Goal: Task Accomplishment & Management: Manage account settings

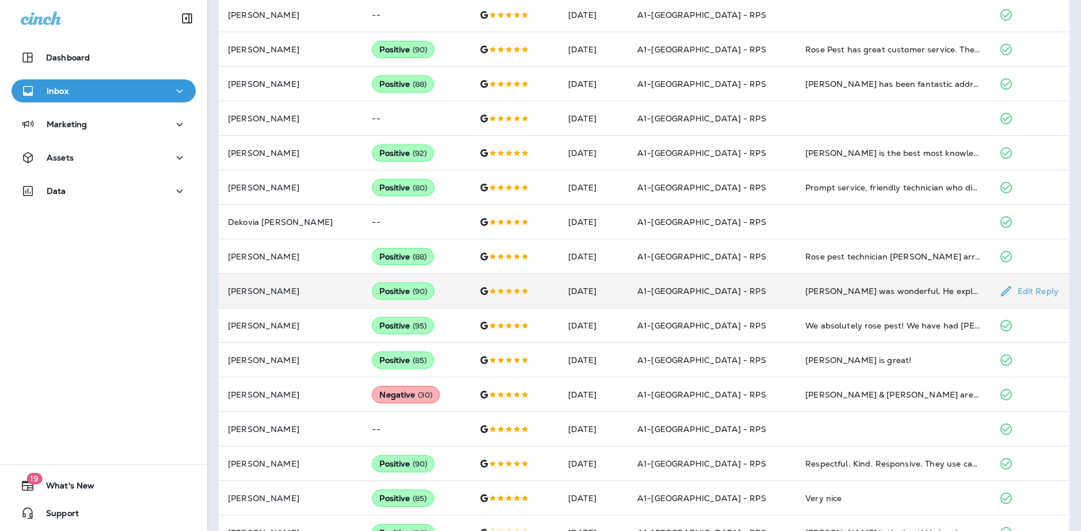
scroll to position [518, 0]
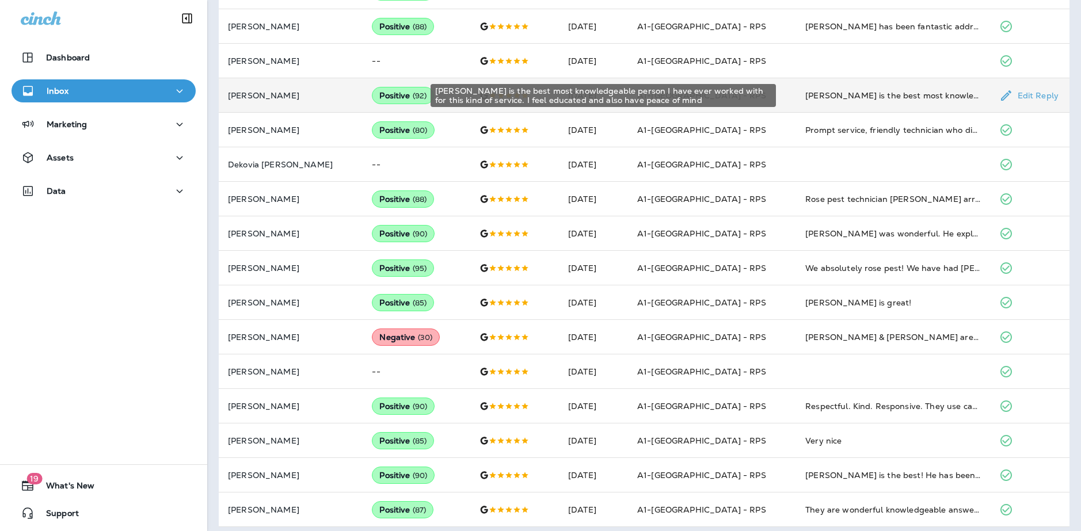
click at [827, 93] on div "[PERSON_NAME] is the best most knowledgeable person I have ever worked with for…" at bounding box center [892, 96] width 175 height 12
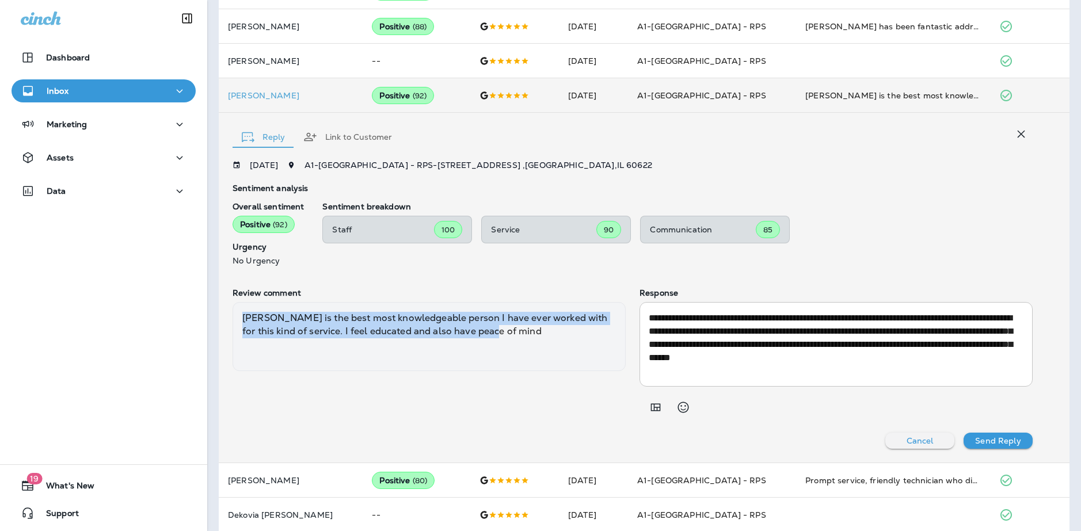
drag, startPoint x: 244, startPoint y: 315, endPoint x: 487, endPoint y: 332, distance: 243.6
click at [537, 338] on div "[PERSON_NAME] is the best most knowledgeable person I have ever worked with for…" at bounding box center [429, 336] width 393 height 69
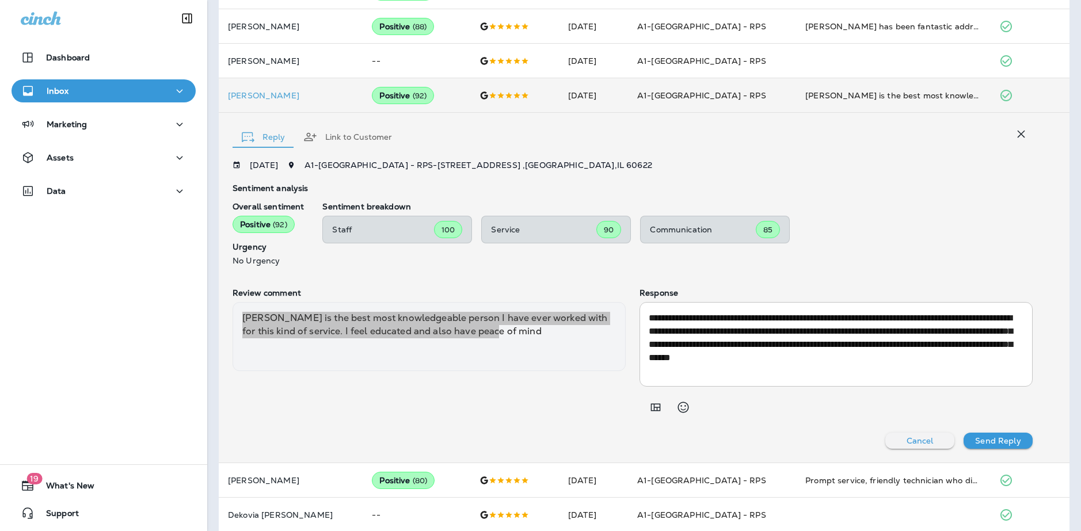
copy div "[PERSON_NAME] is the best most knowledgeable person I have ever worked with for…"
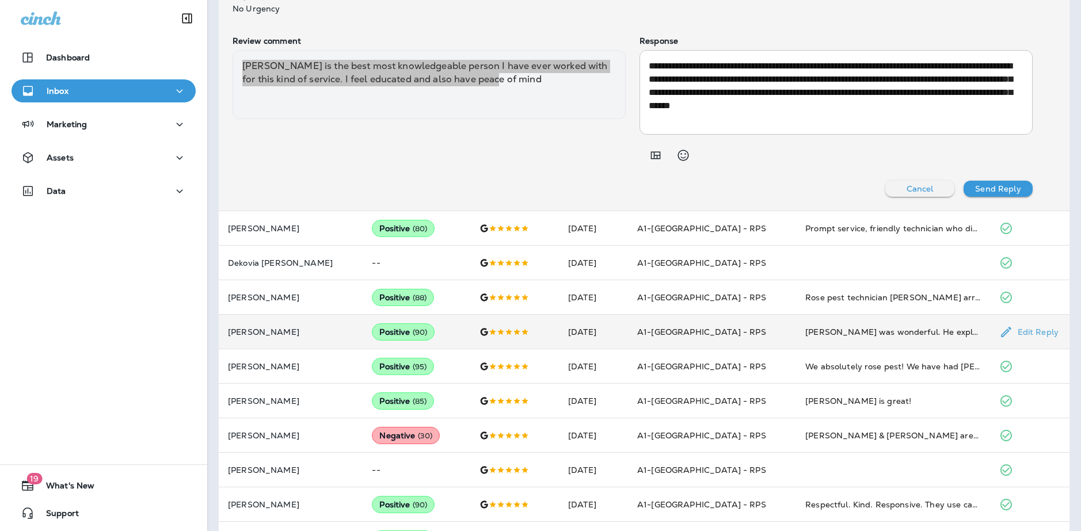
scroll to position [805, 0]
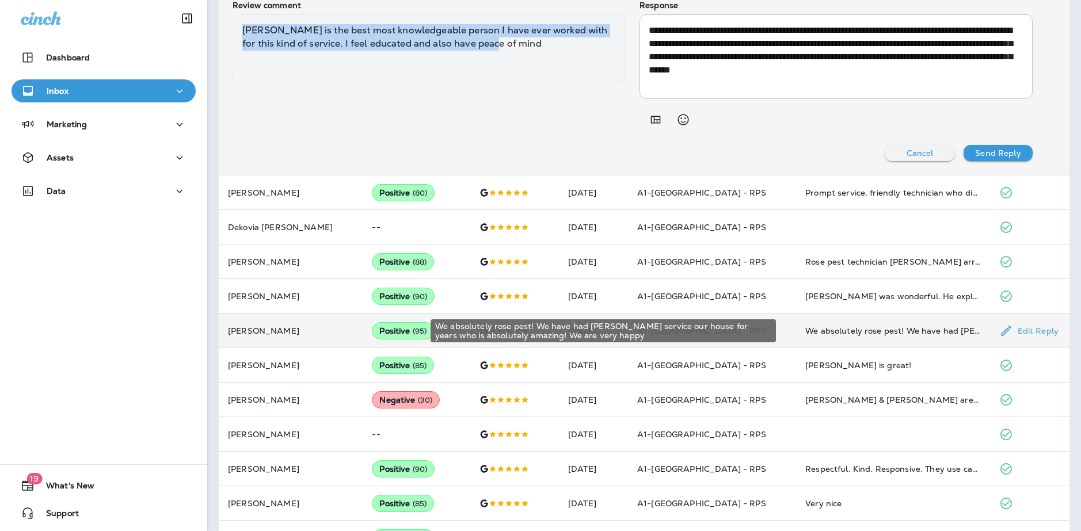
click at [899, 334] on div "We absolutely rose pest! We have had [PERSON_NAME] service our house for years …" at bounding box center [892, 331] width 175 height 12
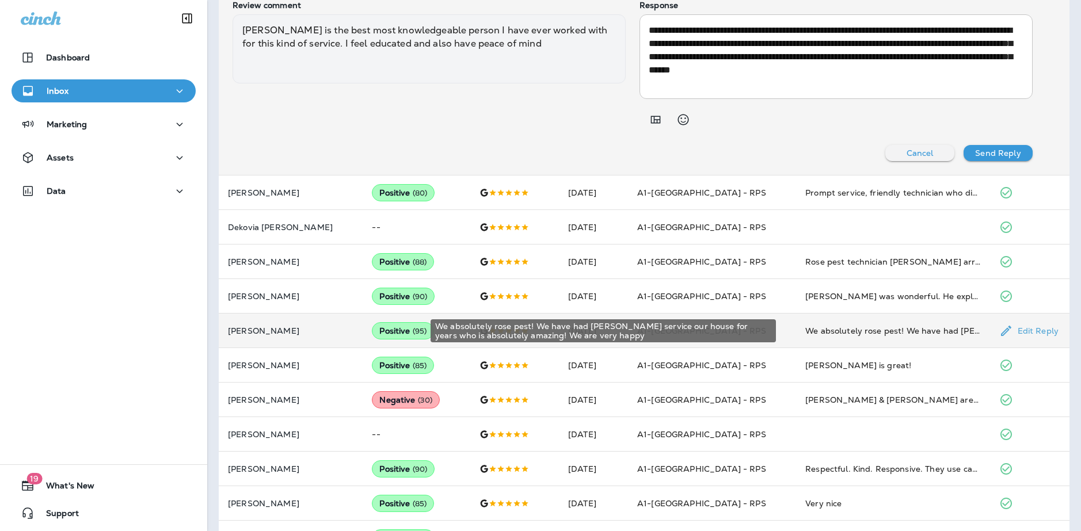
scroll to position [803, 0]
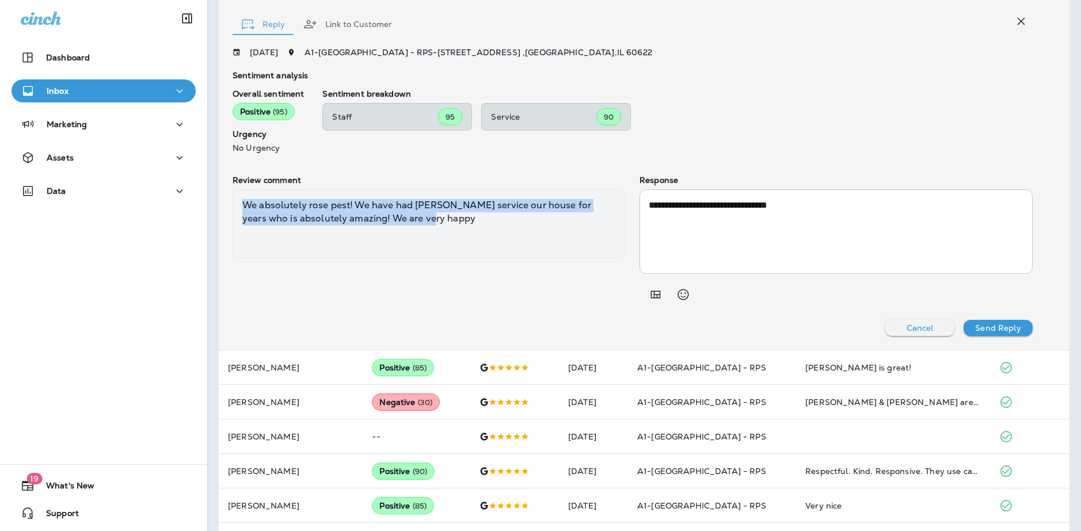
drag, startPoint x: 433, startPoint y: 225, endPoint x: 242, endPoint y: 207, distance: 191.9
click at [242, 207] on div "We absolutely rose pest! We have had [PERSON_NAME] service our house for years …" at bounding box center [429, 223] width 393 height 69
copy div "We absolutely rose pest! We have had [PERSON_NAME] service our house for years …"
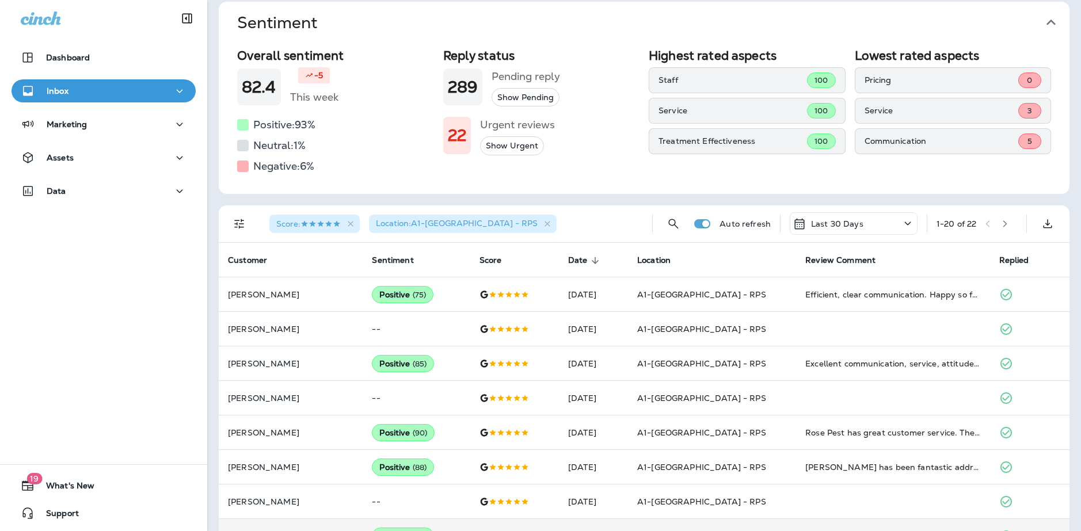
scroll to position [0, 0]
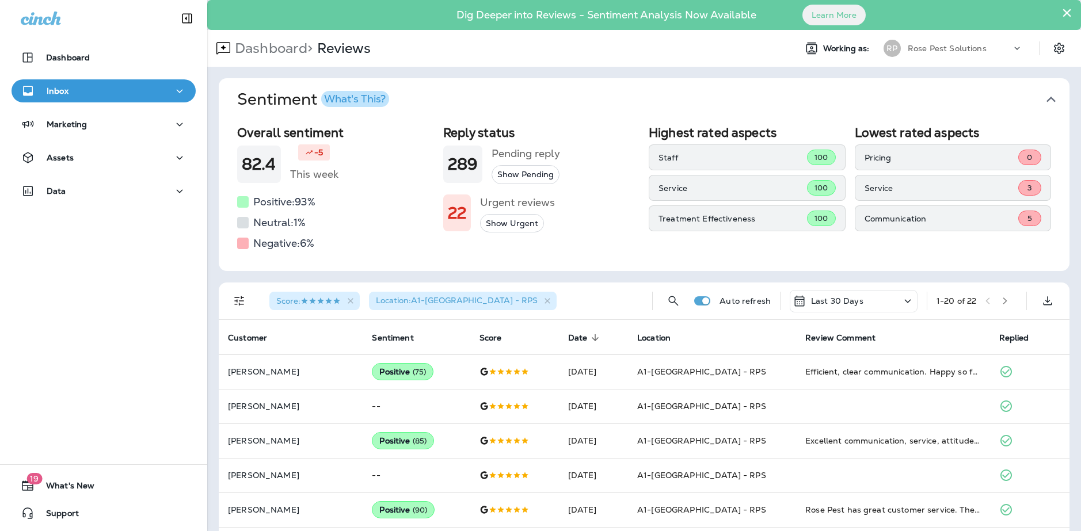
click at [901, 303] on icon at bounding box center [908, 301] width 14 height 14
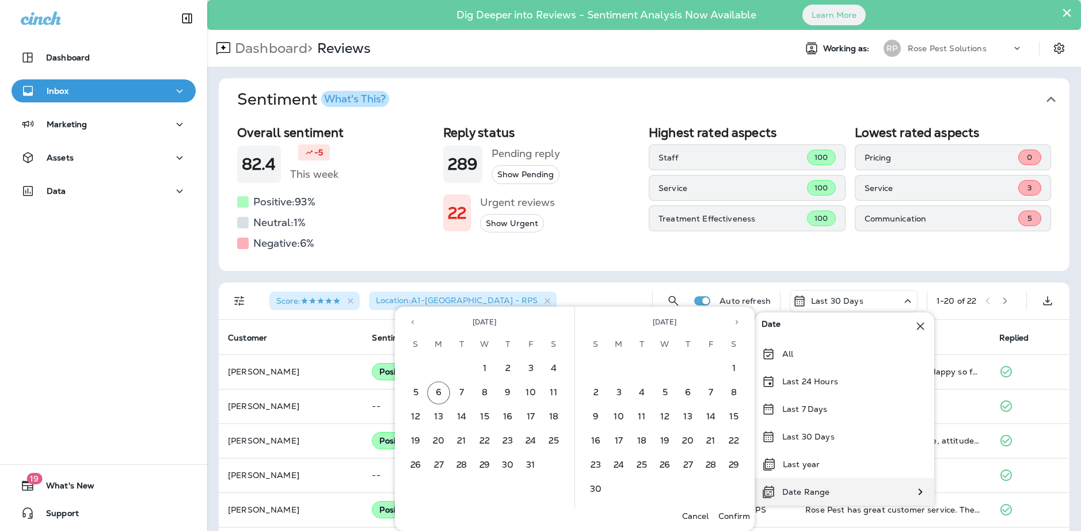
click at [886, 497] on div "Date Range" at bounding box center [845, 492] width 180 height 28
click at [410, 321] on icon "Previous month" at bounding box center [413, 322] width 8 height 8
click at [440, 370] on button "1" at bounding box center [438, 369] width 23 height 23
click at [462, 472] on button "30" at bounding box center [461, 465] width 23 height 23
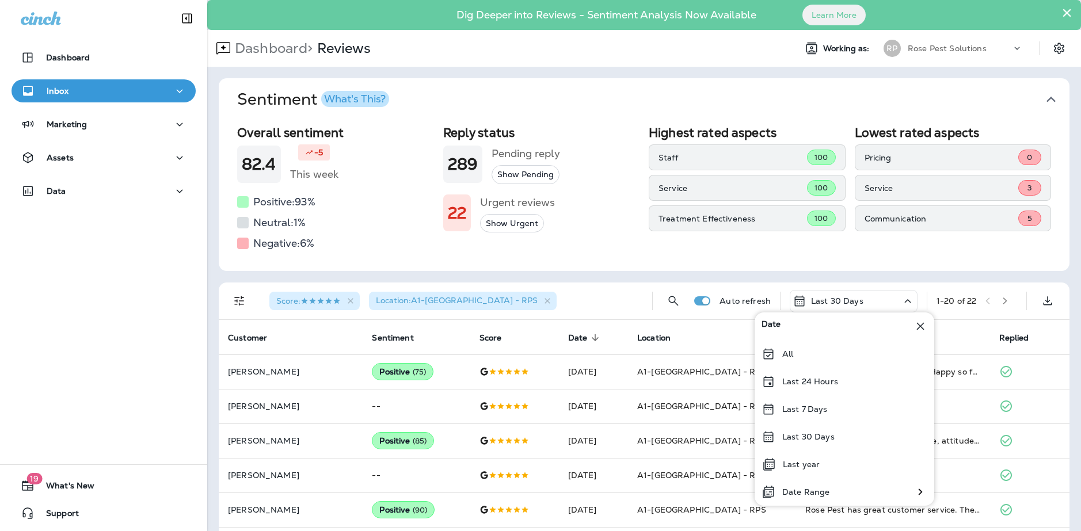
click at [921, 328] on icon at bounding box center [920, 326] width 7 height 7
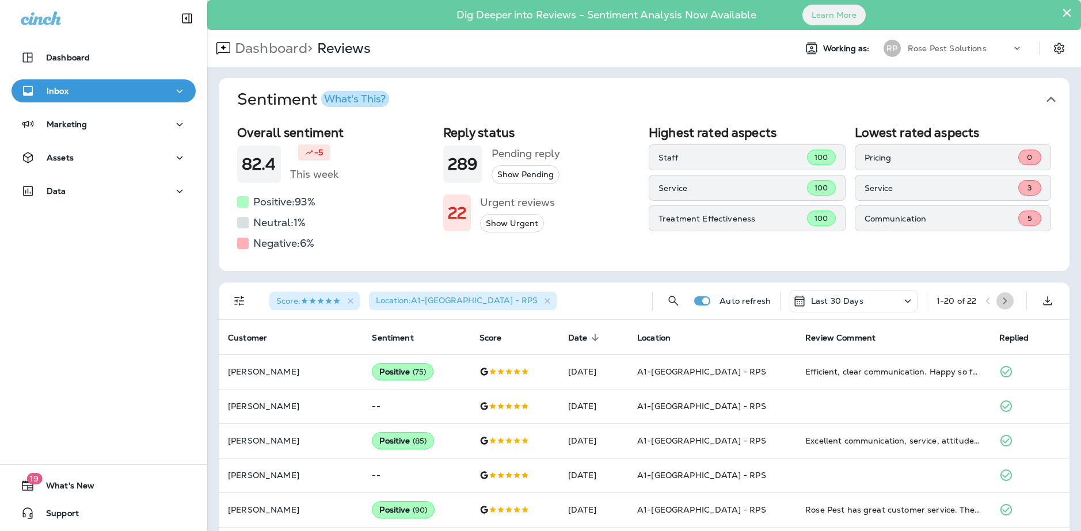
click at [1003, 302] on icon "button" at bounding box center [1005, 301] width 8 height 8
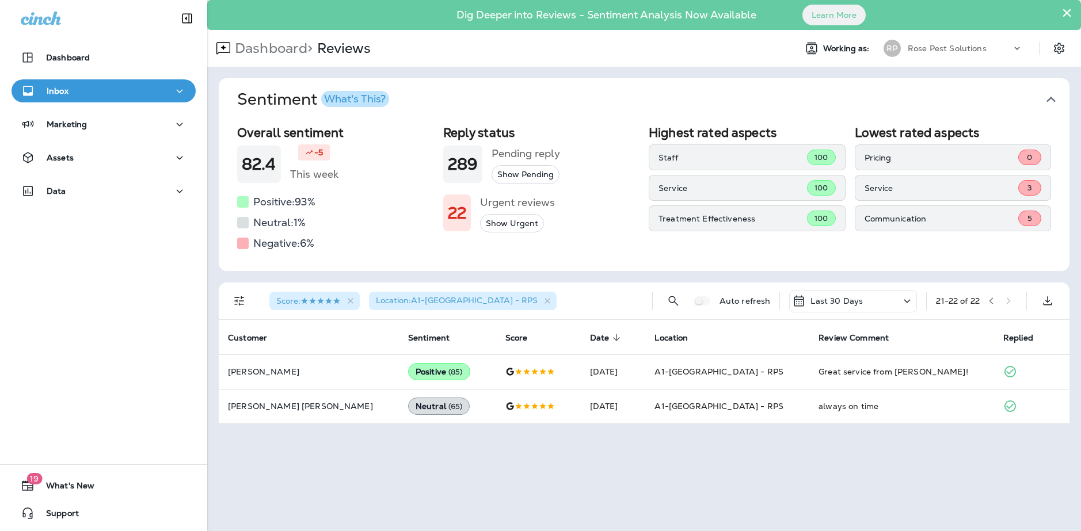
click at [891, 305] on div "Last 30 Days" at bounding box center [853, 301] width 128 height 22
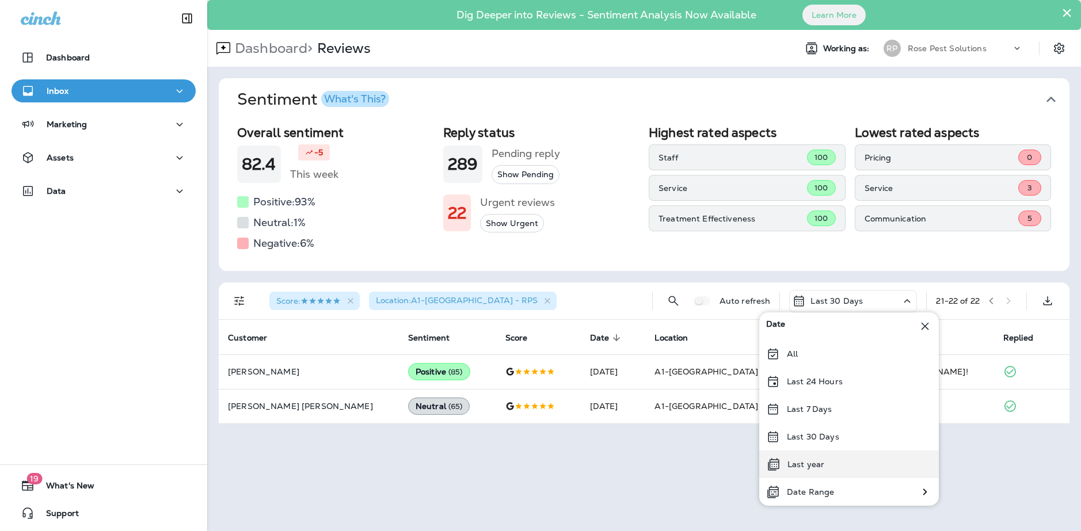
click at [862, 474] on div "Last year" at bounding box center [849, 465] width 180 height 28
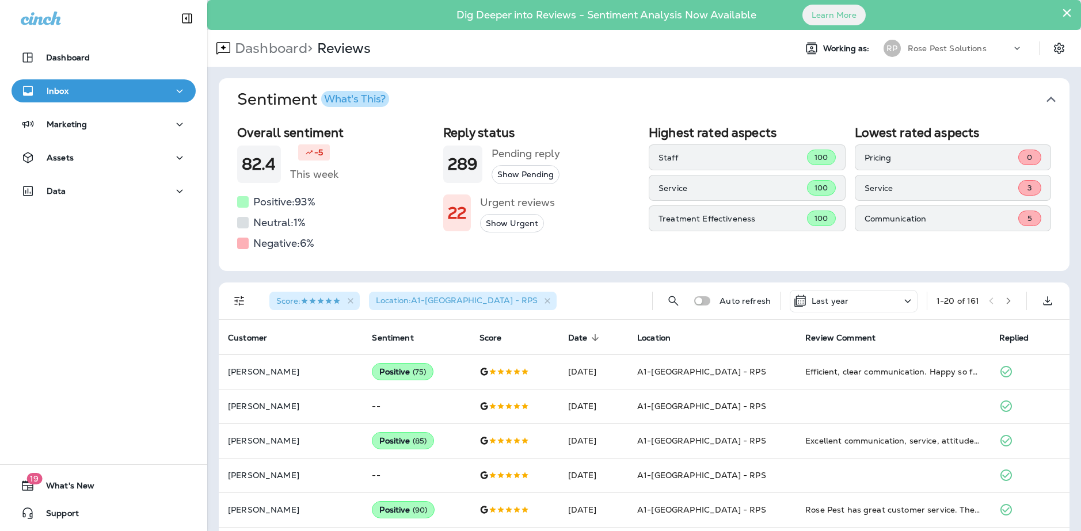
click at [1005, 301] on icon "button" at bounding box center [1009, 301] width 8 height 8
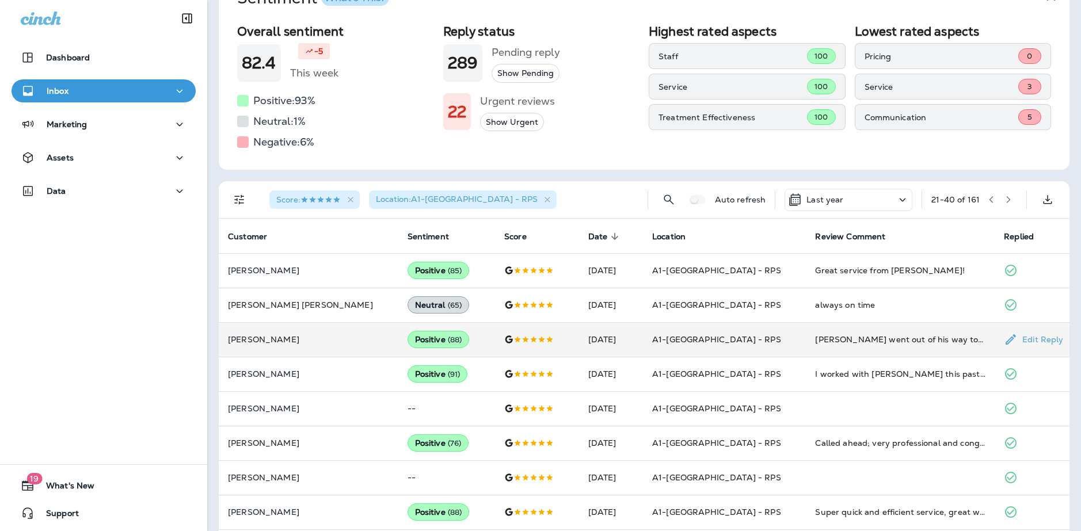
scroll to position [173, 0]
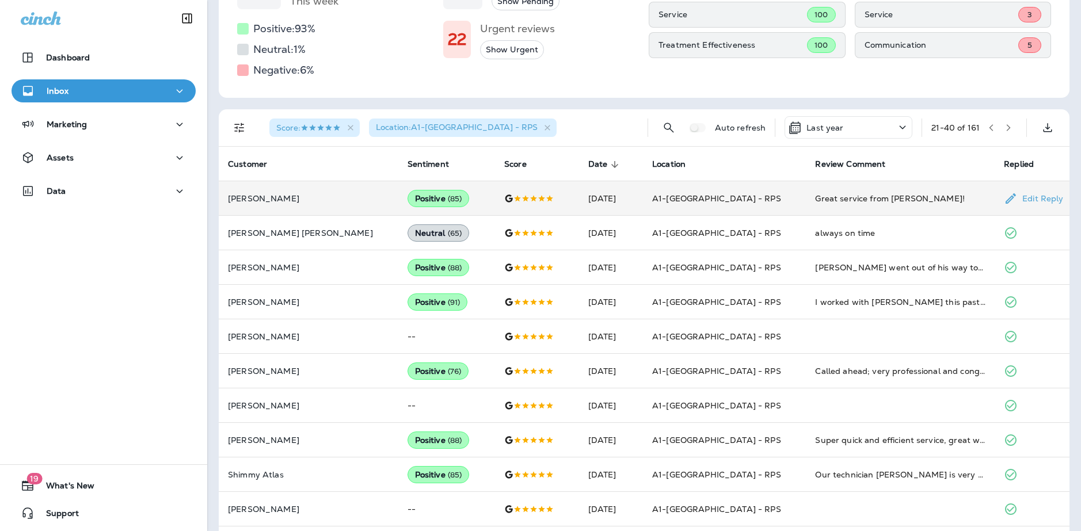
click at [815, 202] on div "Great service from [PERSON_NAME]!" at bounding box center [900, 199] width 170 height 12
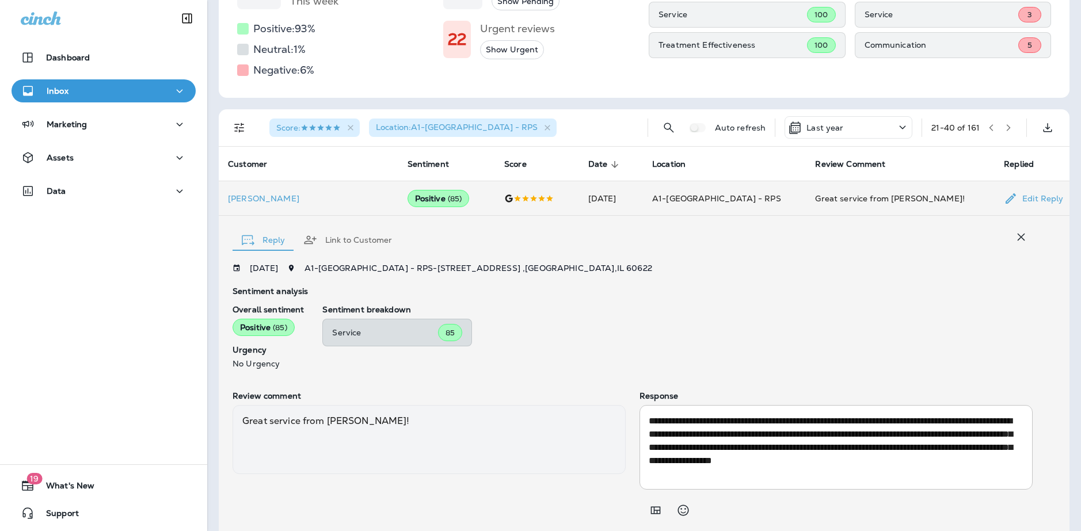
scroll to position [207, 0]
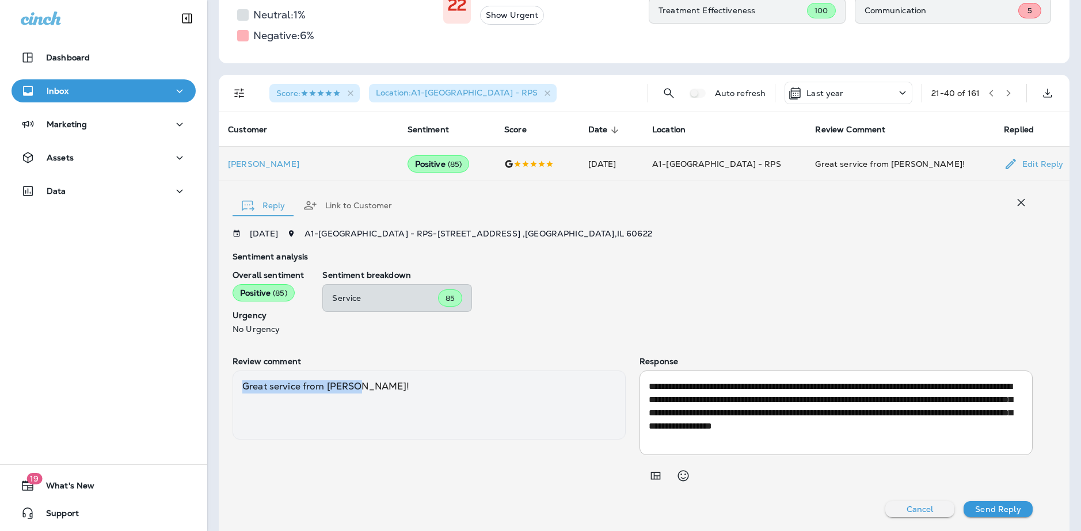
drag, startPoint x: 246, startPoint y: 387, endPoint x: 355, endPoint y: 392, distance: 109.5
click at [355, 392] on div "Great service from [PERSON_NAME]!" at bounding box center [429, 405] width 393 height 69
copy div "Great service from [PERSON_NAME]!"
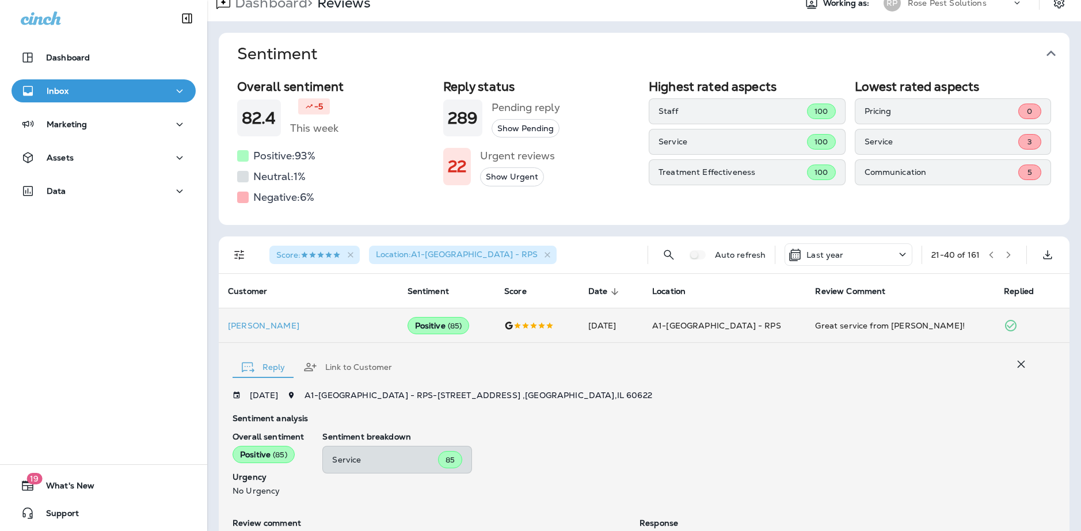
scroll to position [35, 0]
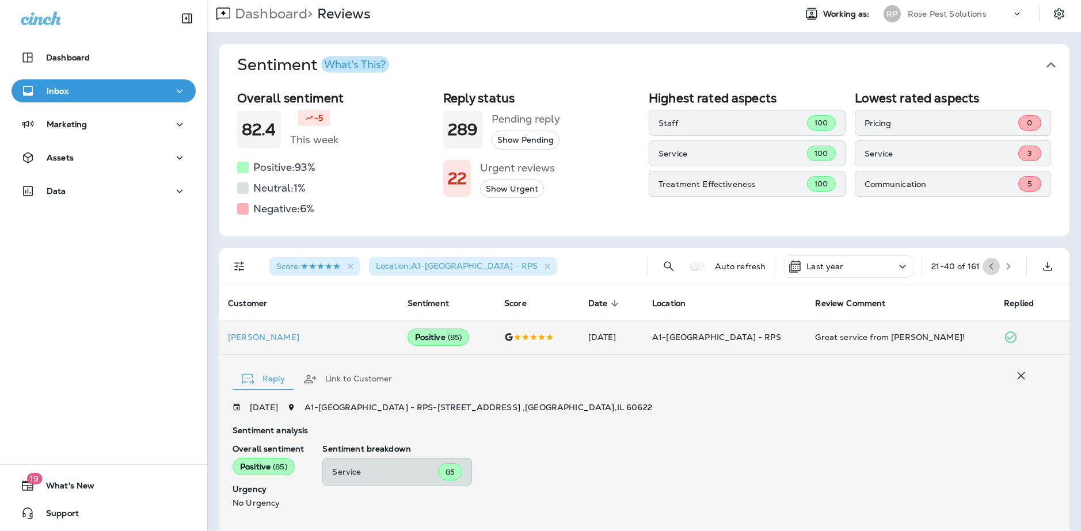
click at [990, 268] on icon "button" at bounding box center [992, 266] width 4 height 7
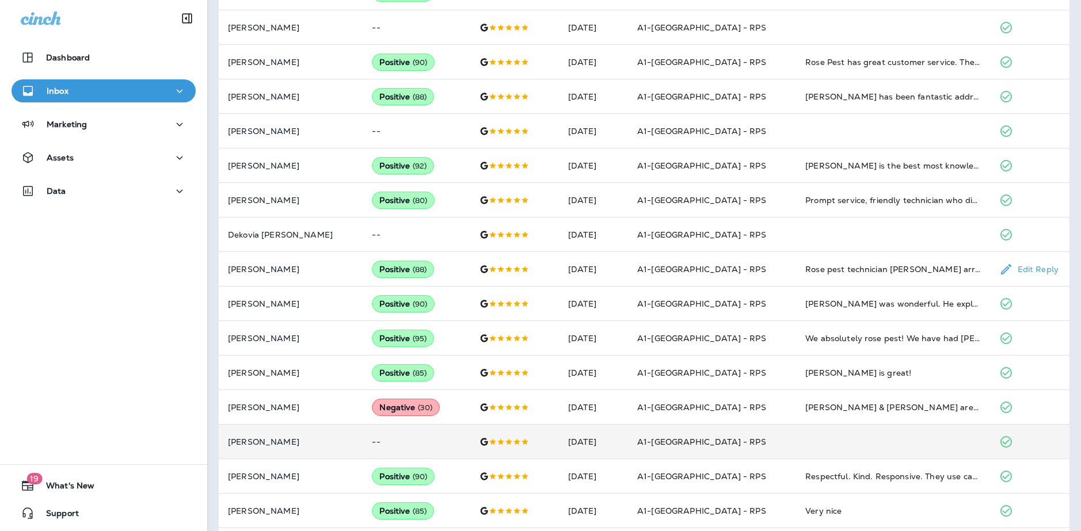
scroll to position [525, 0]
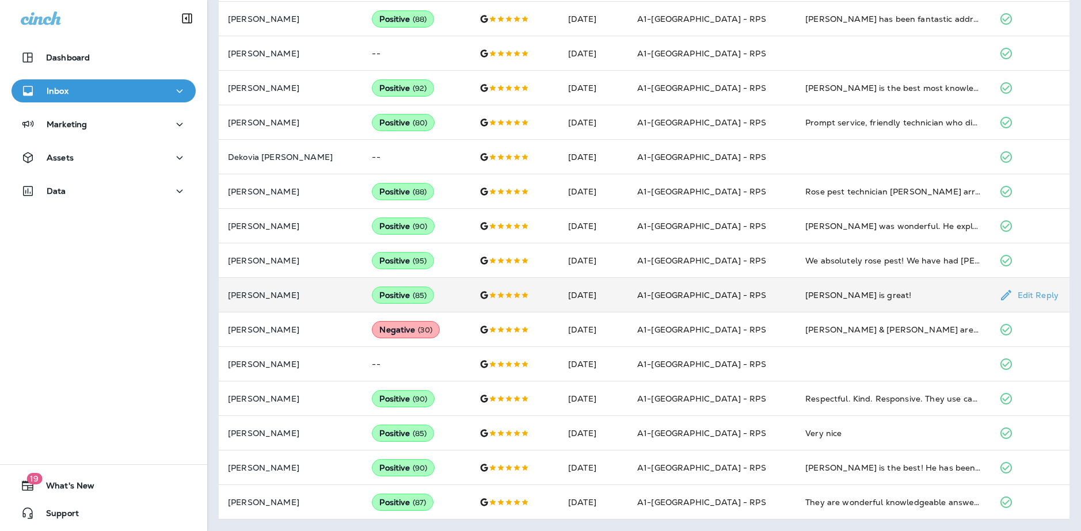
click at [818, 300] on div "[PERSON_NAME] is great!" at bounding box center [892, 296] width 175 height 12
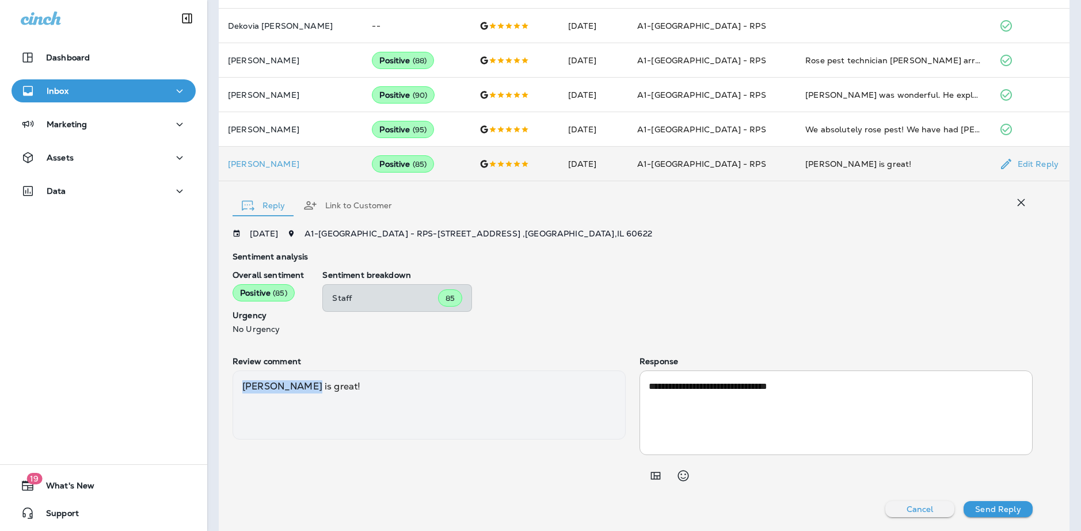
drag, startPoint x: 305, startPoint y: 384, endPoint x: 237, endPoint y: 394, distance: 68.6
click at [237, 394] on div "[PERSON_NAME] is great!" at bounding box center [429, 405] width 393 height 69
copy div "[PERSON_NAME] is great!"
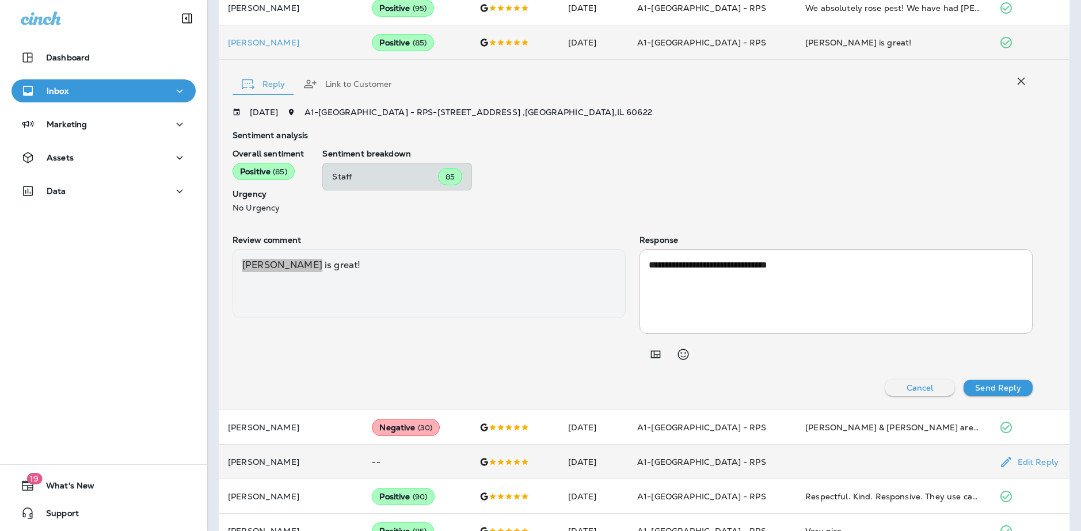
scroll to position [876, 0]
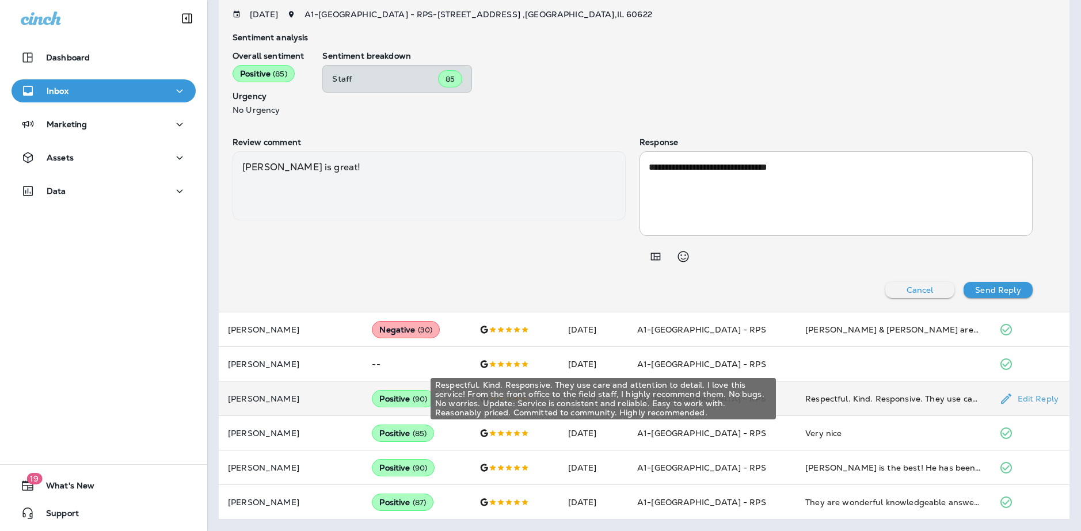
click at [858, 396] on div "Respectful. Kind. Responsive. They use care and attention to detail. I love thi…" at bounding box center [892, 399] width 175 height 12
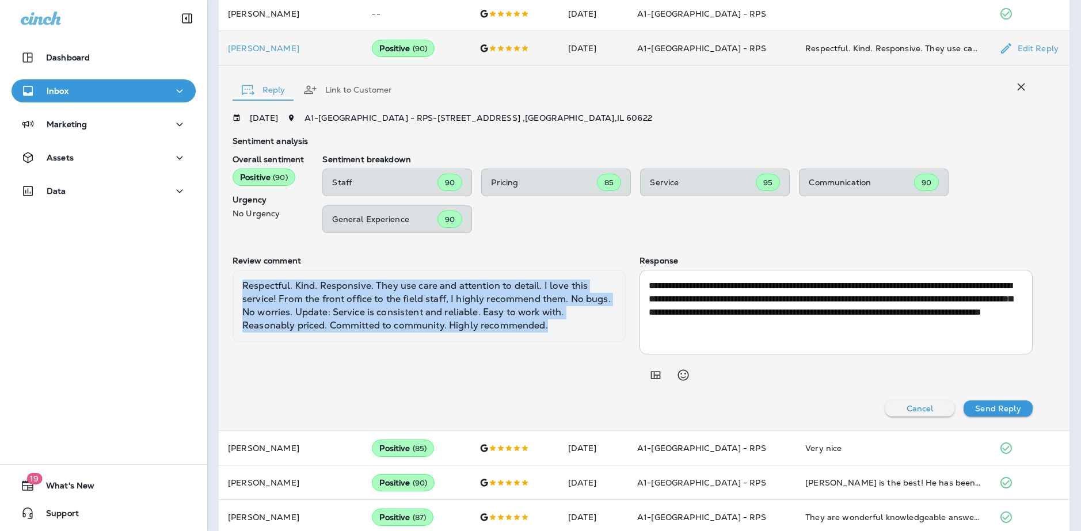
drag, startPoint x: 244, startPoint y: 286, endPoint x: 573, endPoint y: 333, distance: 332.7
click at [573, 333] on div "Respectful. Kind. Responsive. They use care and attention to detail. I love thi…" at bounding box center [429, 306] width 393 height 73
copy div "Respectful. Kind. Responsive. They use care and attention to detail. I love thi…"
